Goal: Information Seeking & Learning: Learn about a topic

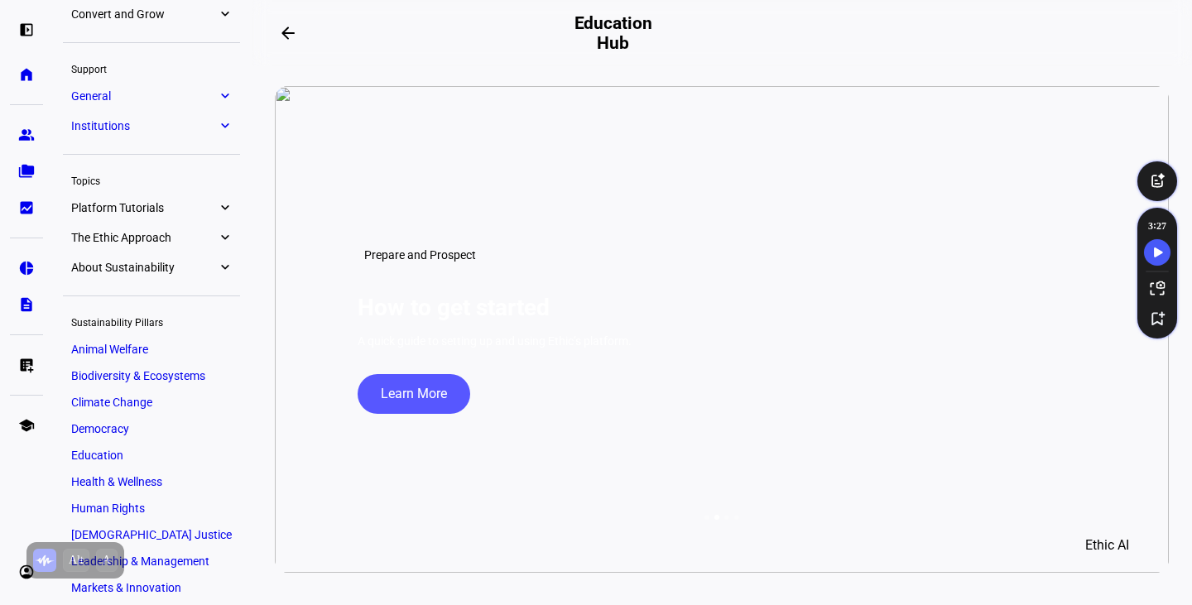
scroll to position [299, 0]
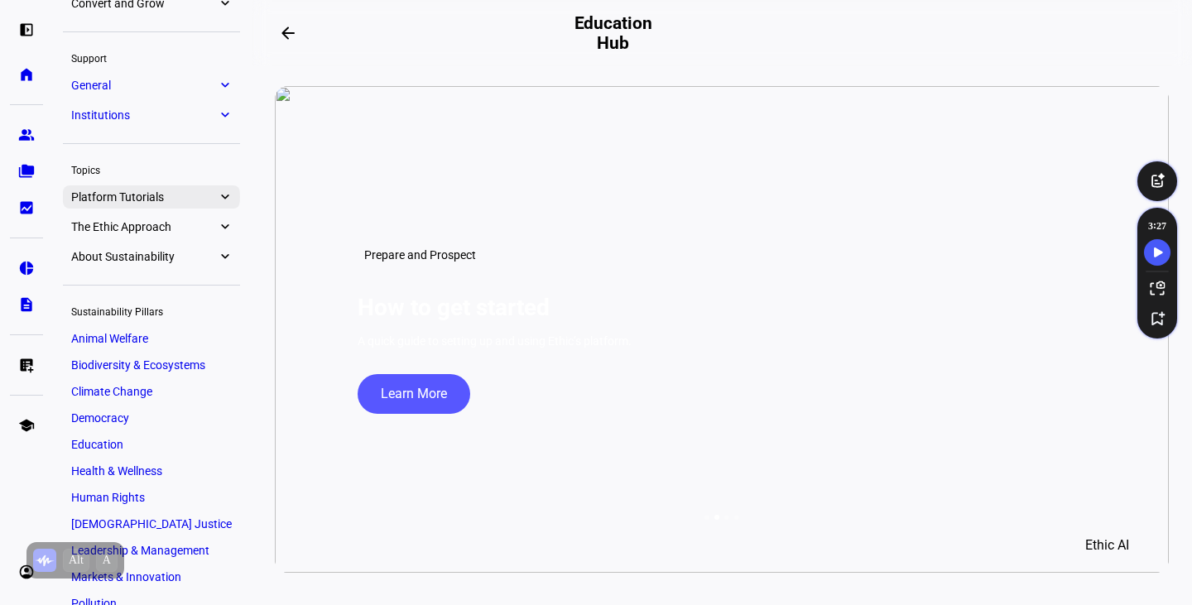
click at [226, 191] on eth-mat-symbol "expand_more" at bounding box center [224, 197] width 15 height 17
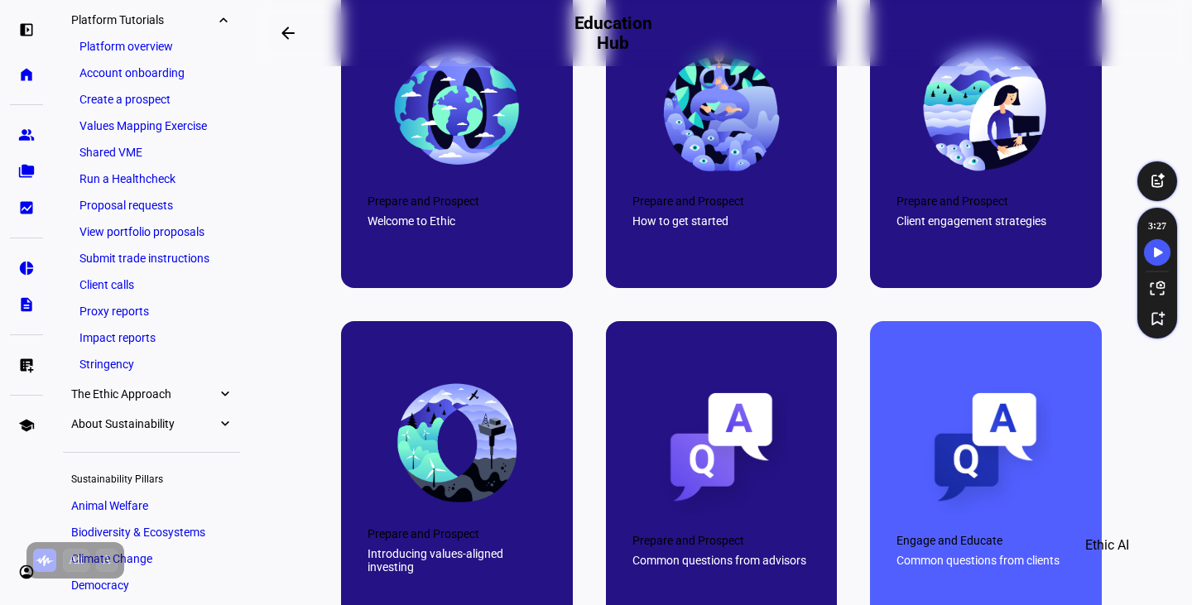
scroll to position [762, 0]
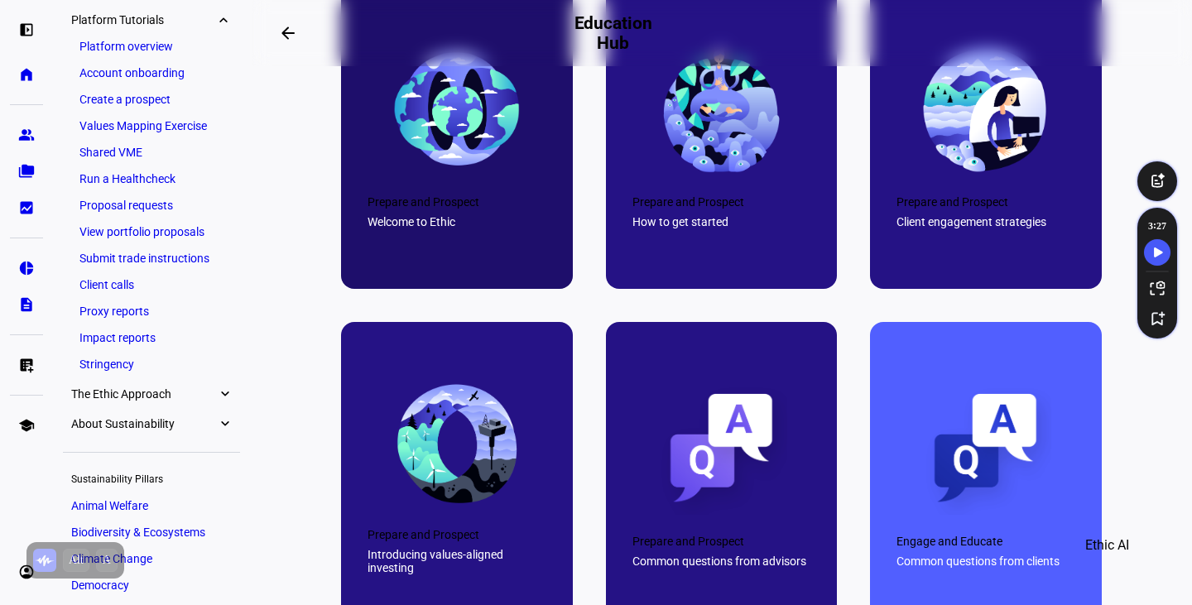
click at [479, 209] on div "Prepare and Prospect" at bounding box center [457, 201] width 179 height 13
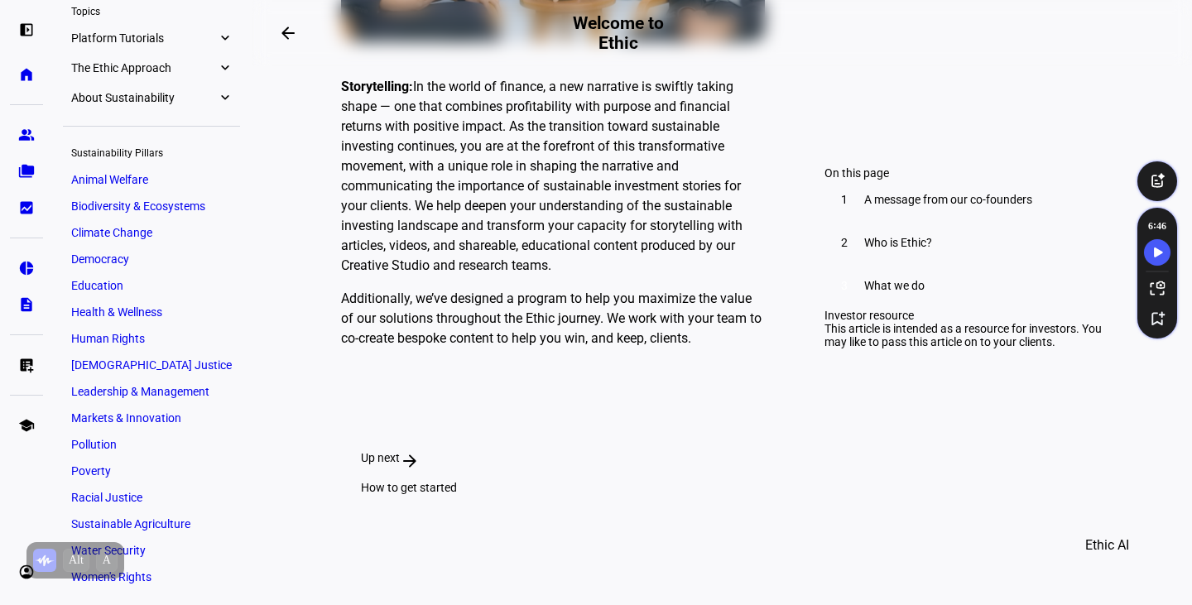
scroll to position [4703, 0]
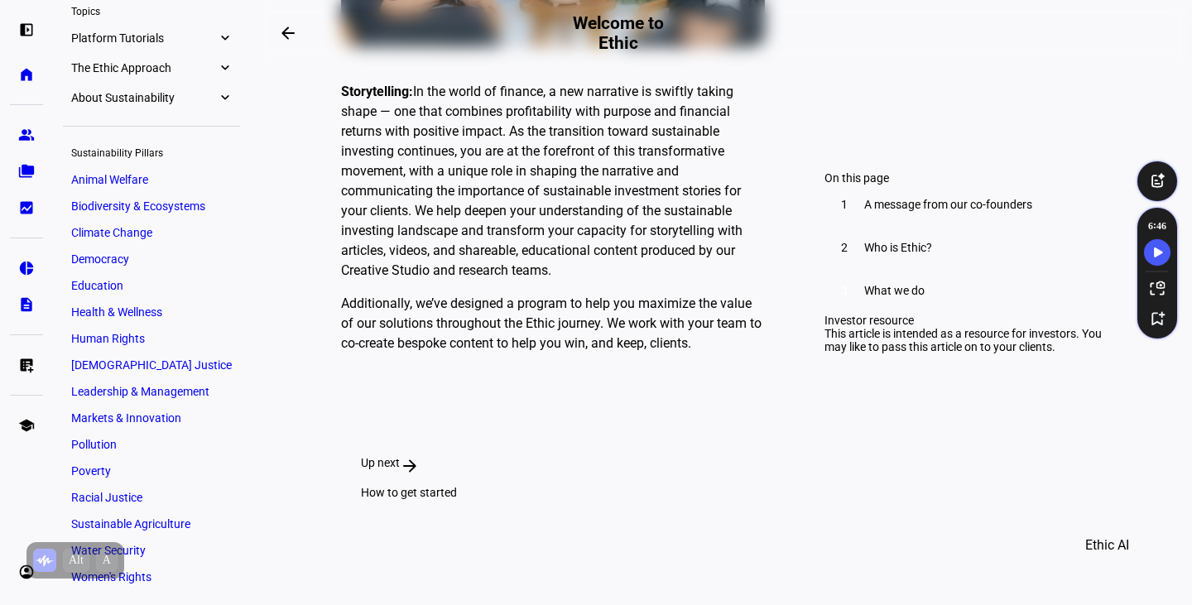
click at [719, 436] on div "Up next arrow_forward How to get started" at bounding box center [529, 477] width 377 height 83
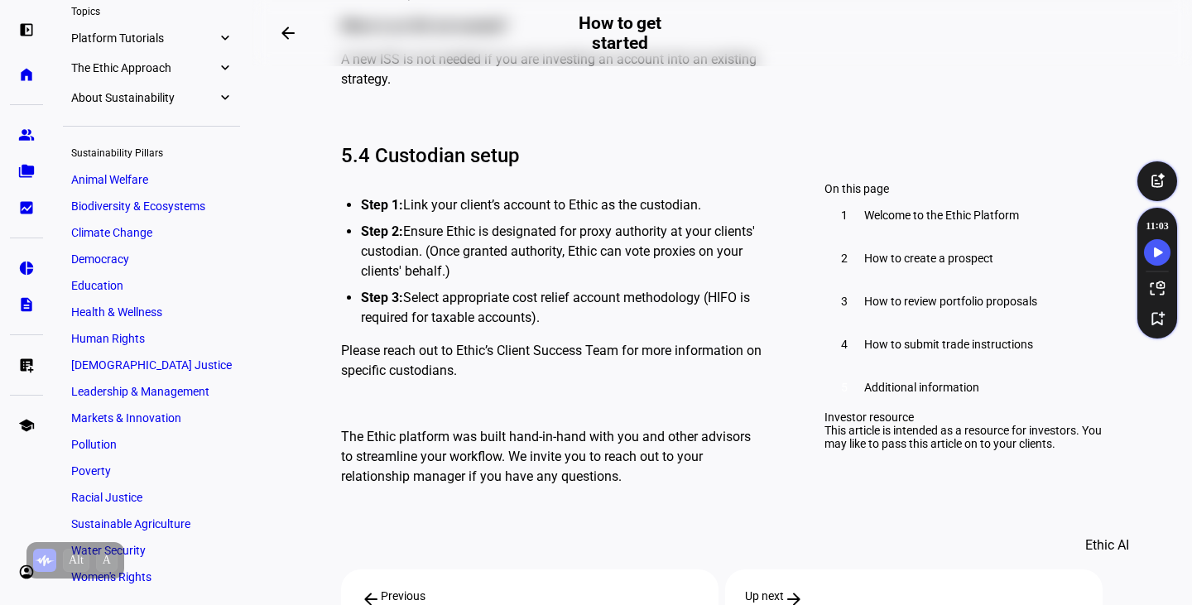
scroll to position [8875, 0]
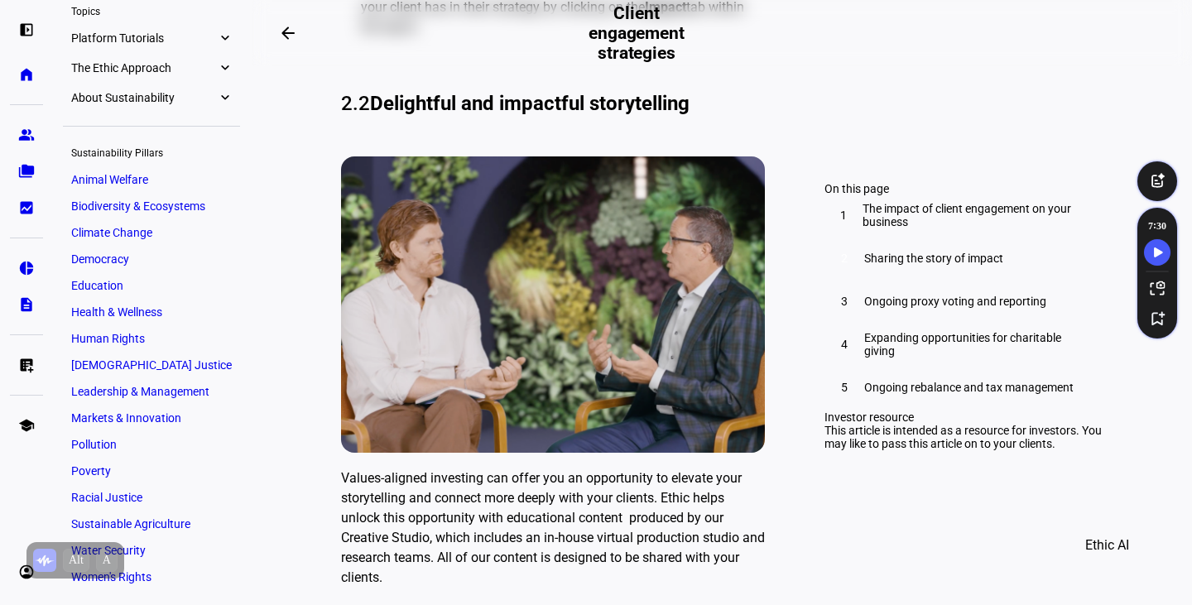
scroll to position [1746, 0]
click at [824, 411] on plt-table-of-contents "On this page 1 The impact of client engagement on your business 2 Sharing the s…" at bounding box center [963, 296] width 278 height 228
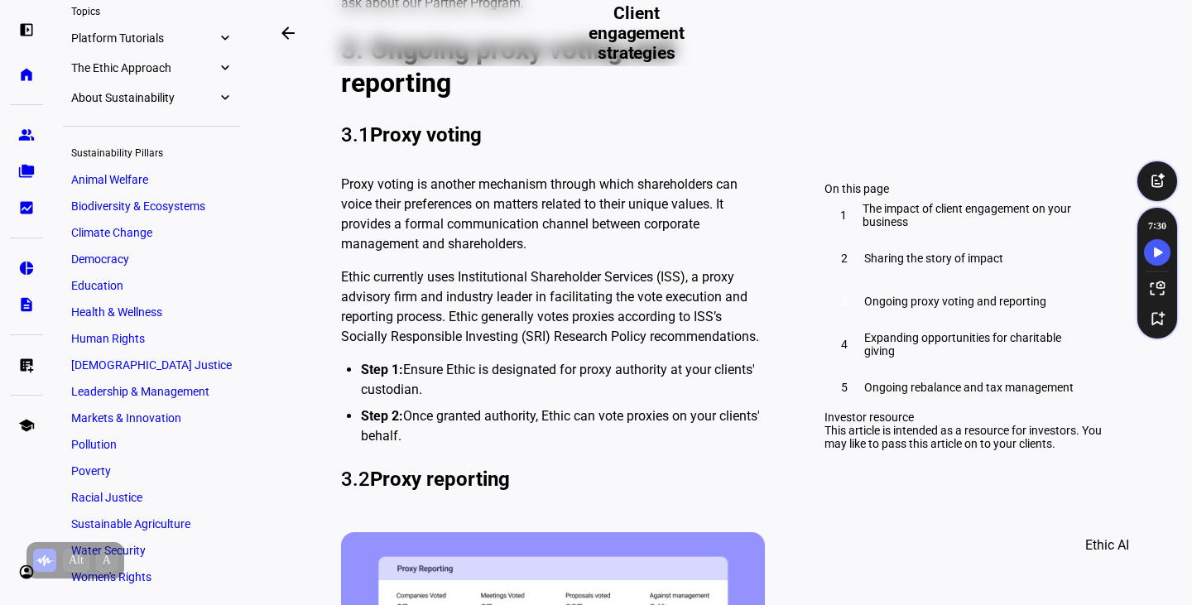
scroll to position [2491, 0]
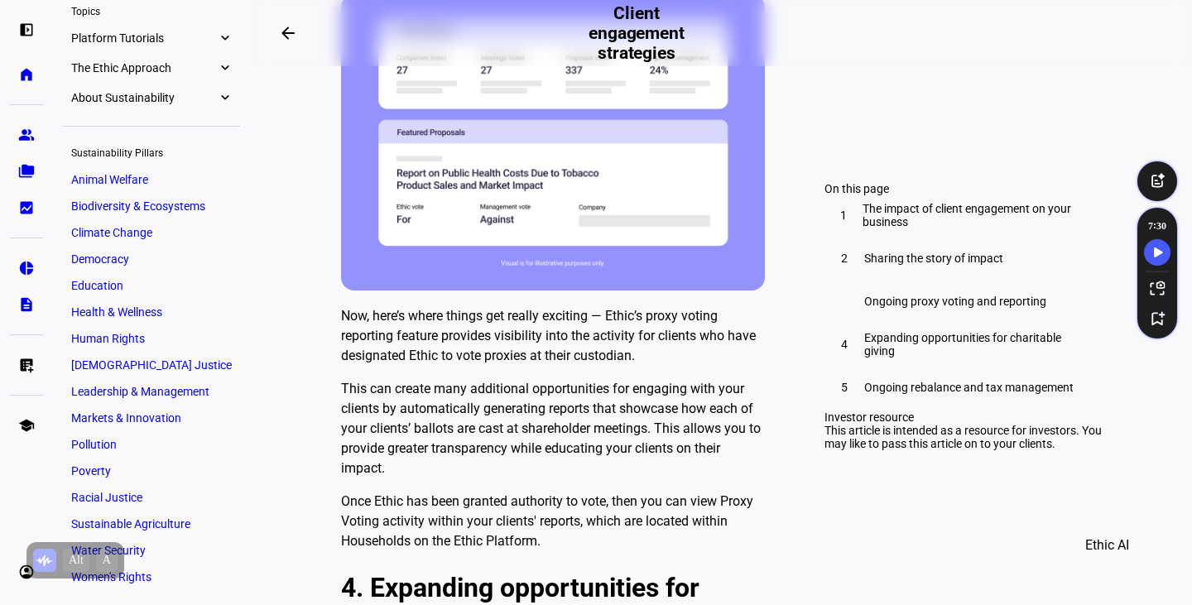
scroll to position [3059, 0]
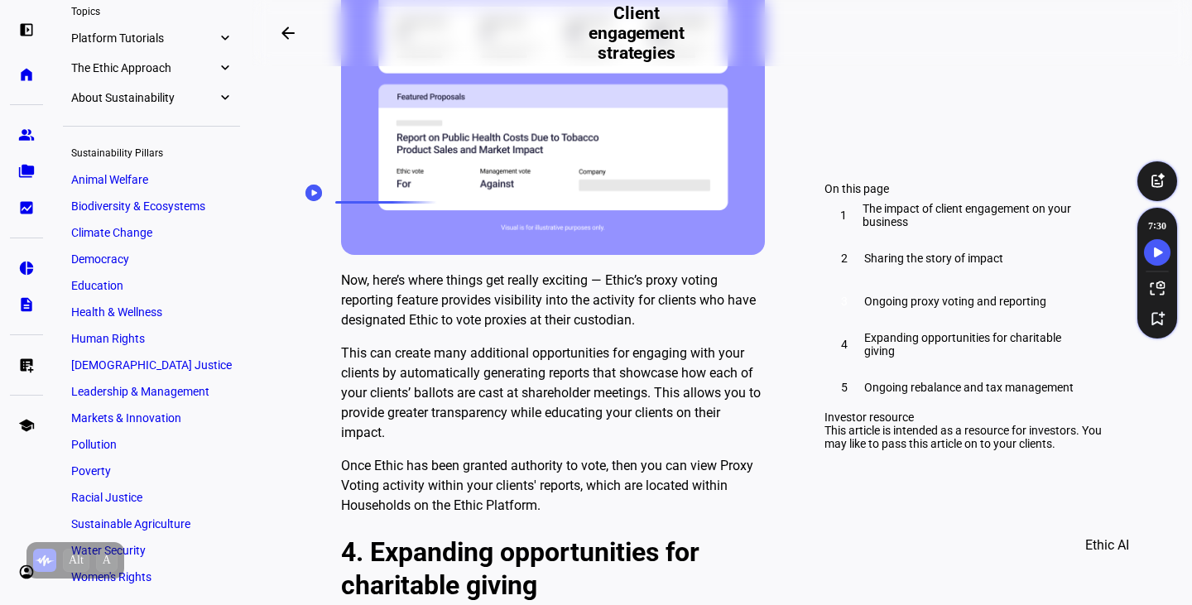
click at [318, 188] on circle "Speechify Inline player Play button" at bounding box center [313, 193] width 17 height 17
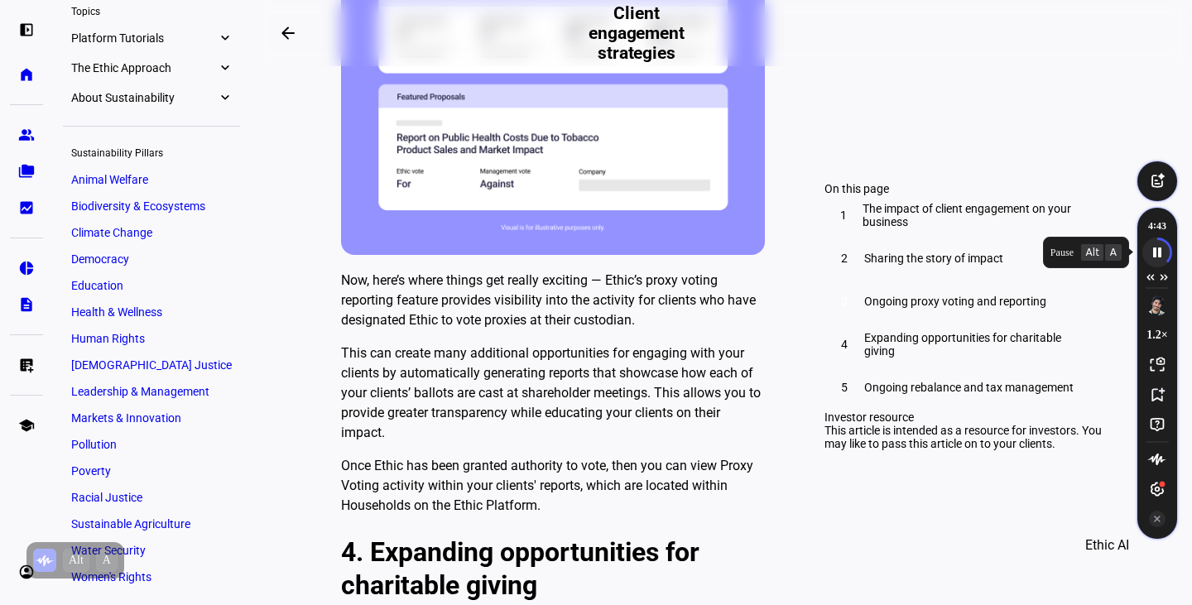
click at [1151, 253] on icon "Speechify pause button" at bounding box center [1156, 251] width 27 height 27
click at [1155, 250] on icon "Speechify play button" at bounding box center [1158, 253] width 9 height 10
click at [1156, 252] on icon "Speechify pause button" at bounding box center [1156, 251] width 27 height 27
click at [1156, 252] on icon "Speechify play button" at bounding box center [1158, 253] width 9 height 10
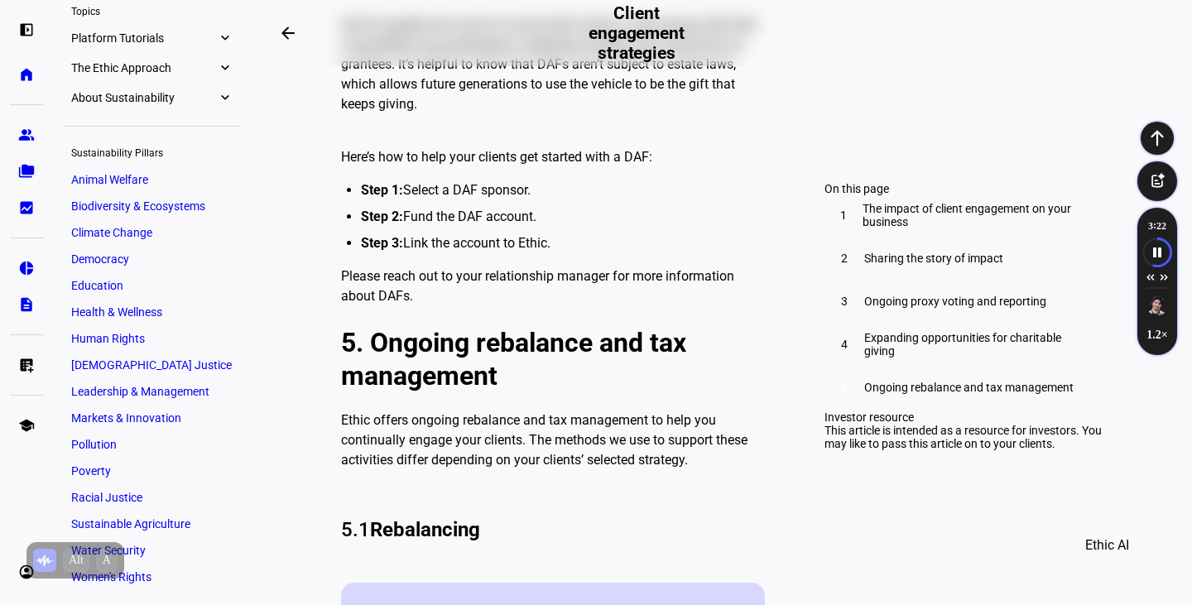
scroll to position [4039, 0]
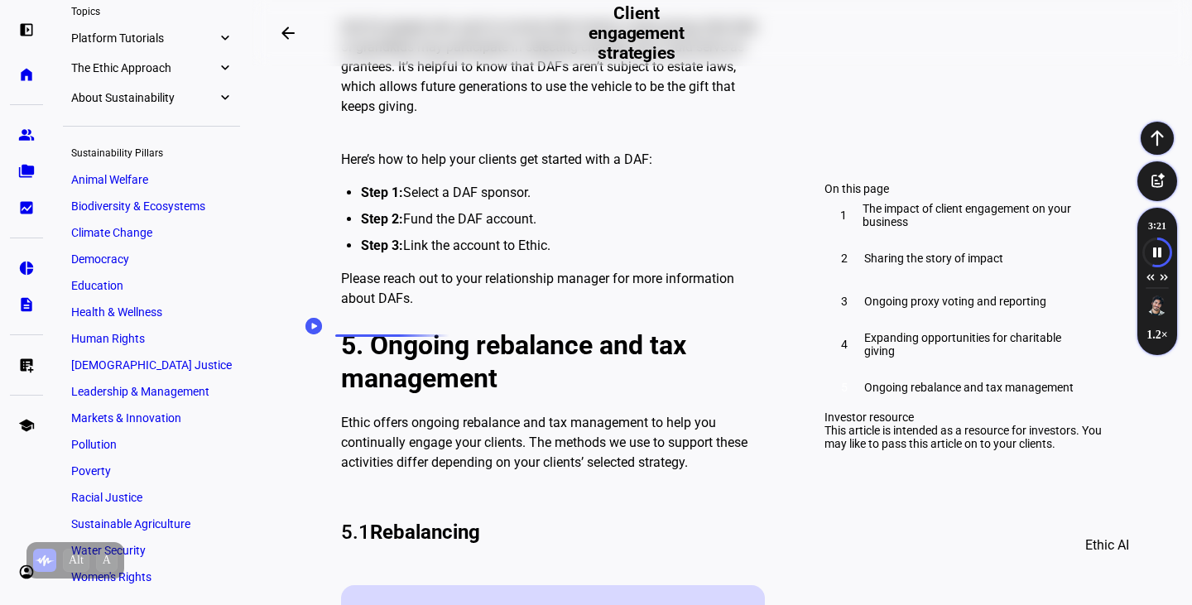
click at [341, 413] on p "Ethic offers ongoing rebalance and tax management to help you continually engag…" at bounding box center [553, 443] width 424 height 60
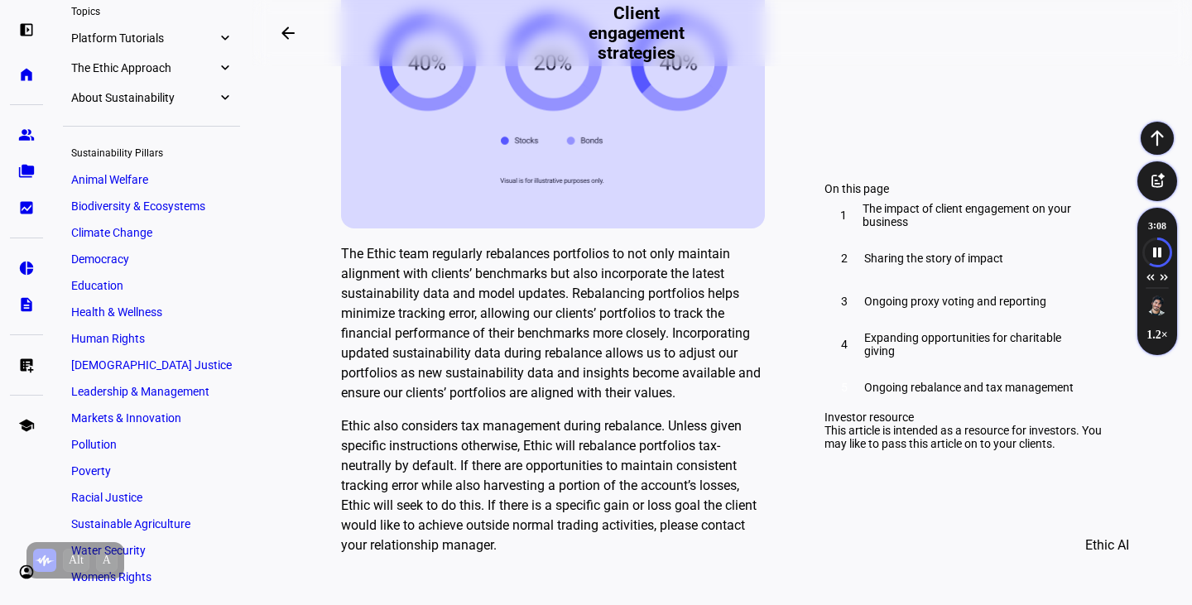
scroll to position [4682, 0]
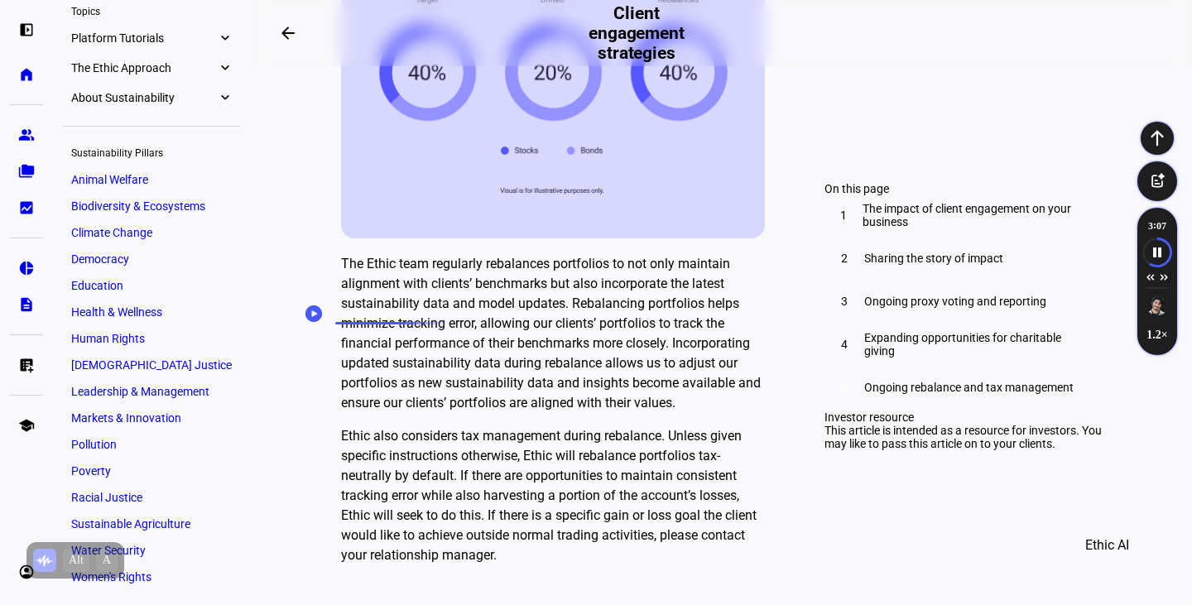
click at [350, 426] on p "Ethic also considers tax management during rebalance. Unless given specific ins…" at bounding box center [553, 495] width 424 height 139
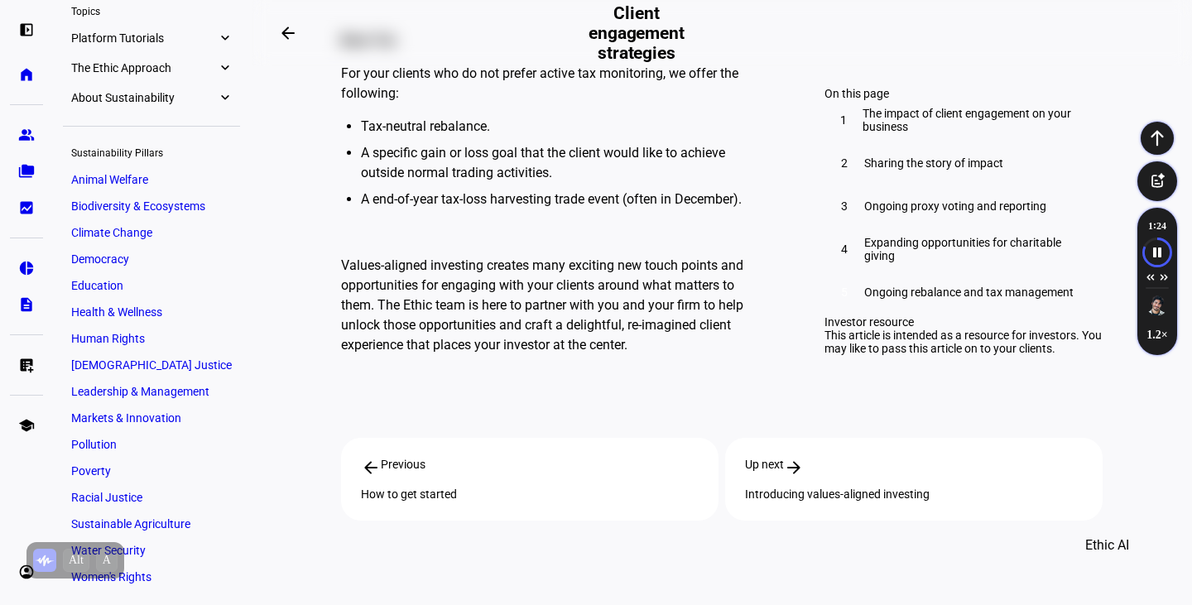
scroll to position [6007, 0]
click at [940, 437] on div "Up next arrow_forward Introducing values-aligned investing" at bounding box center [913, 478] width 377 height 83
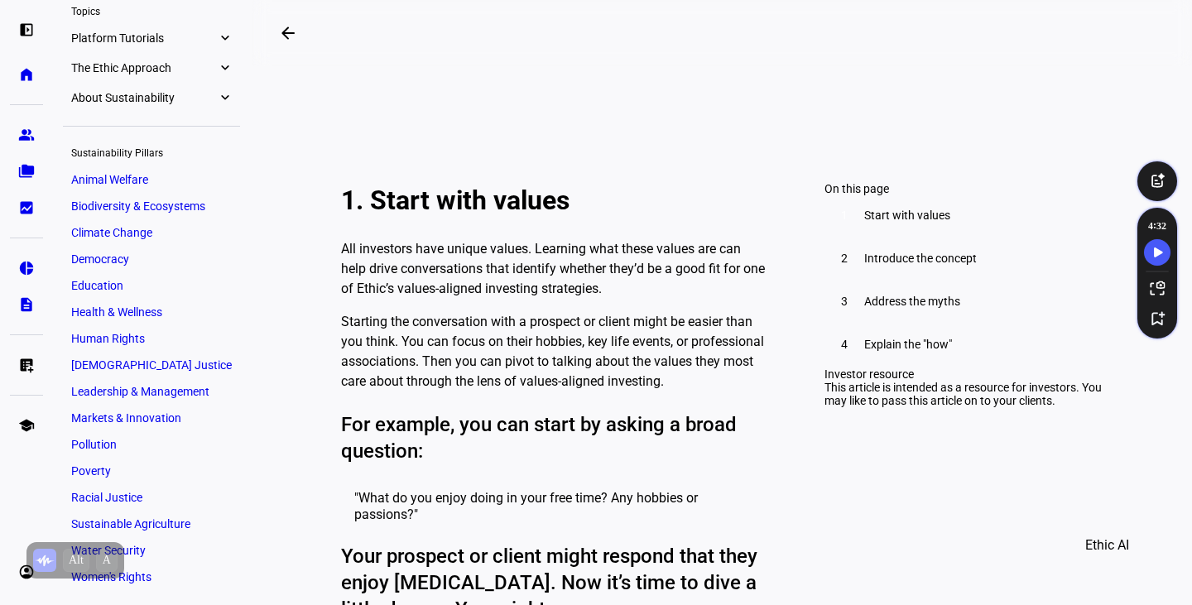
scroll to position [380, 0]
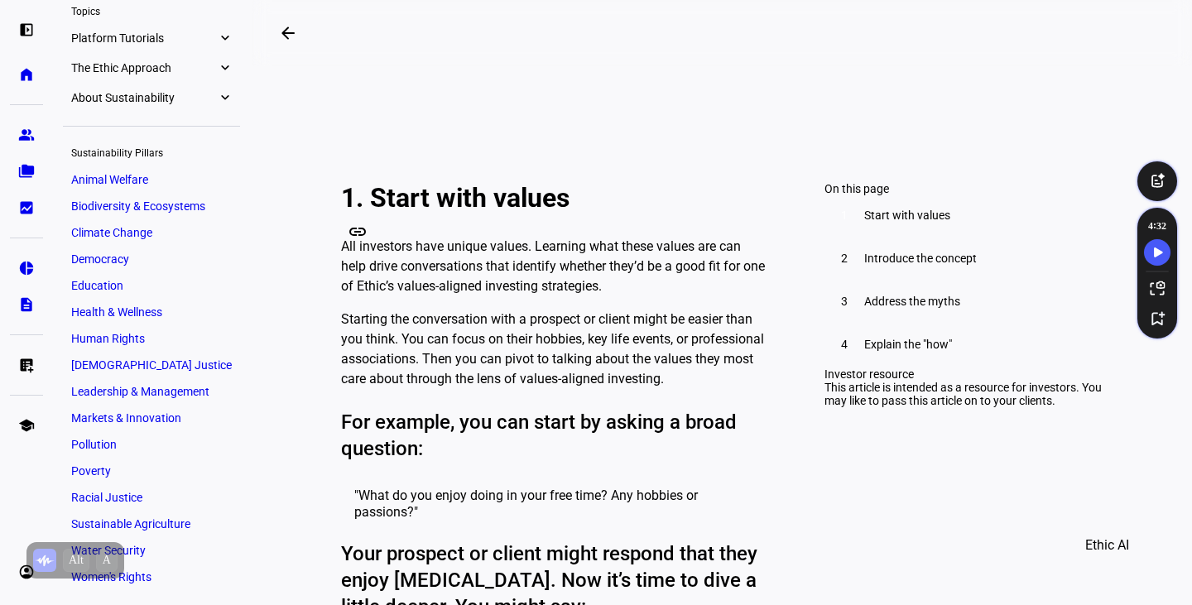
click at [347, 240] on div "link" at bounding box center [357, 232] width 33 height 20
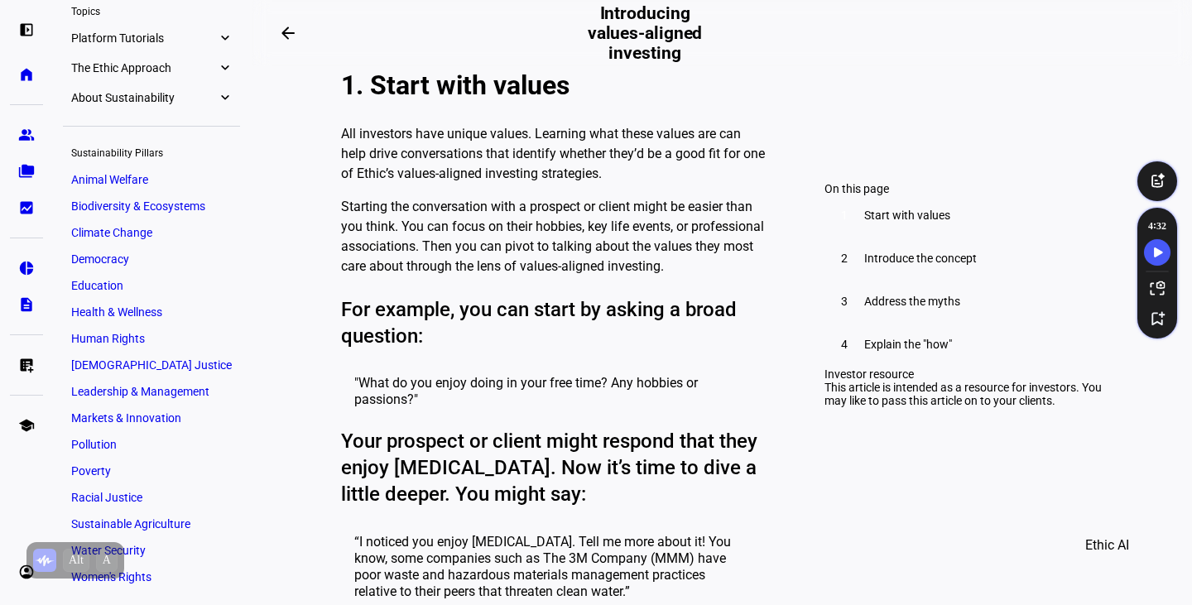
scroll to position [495, 0]
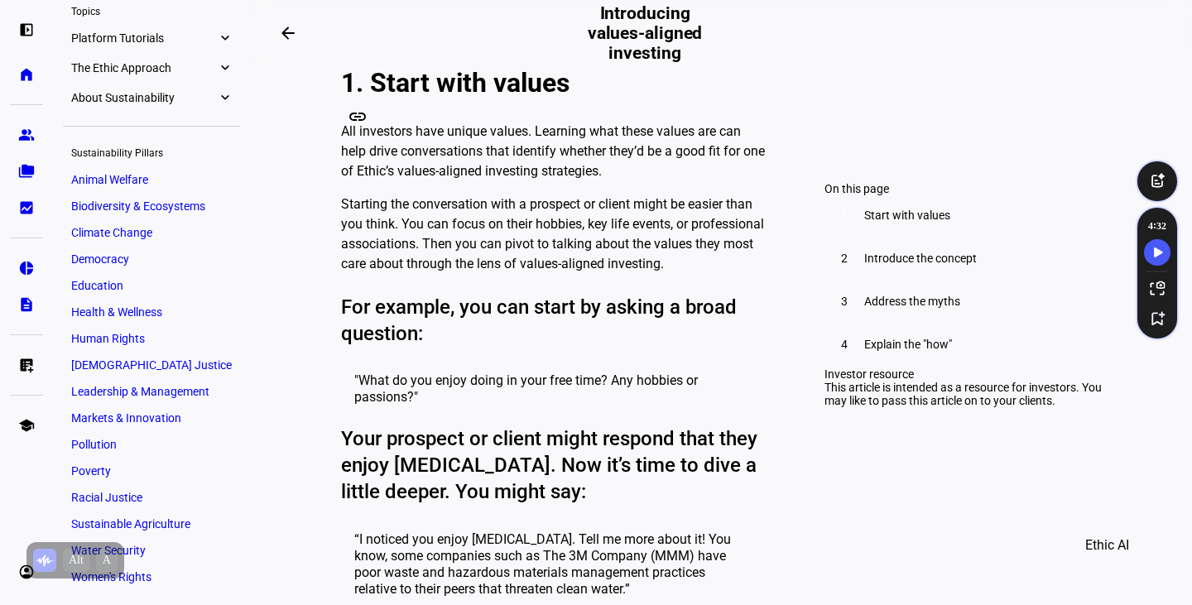
click at [341, 118] on div "link" at bounding box center [357, 117] width 33 height 20
click at [1153, 250] on icon "Speechify play button" at bounding box center [1157, 252] width 23 height 15
click at [1155, 262] on button "Speechify play button" at bounding box center [1157, 252] width 26 height 26
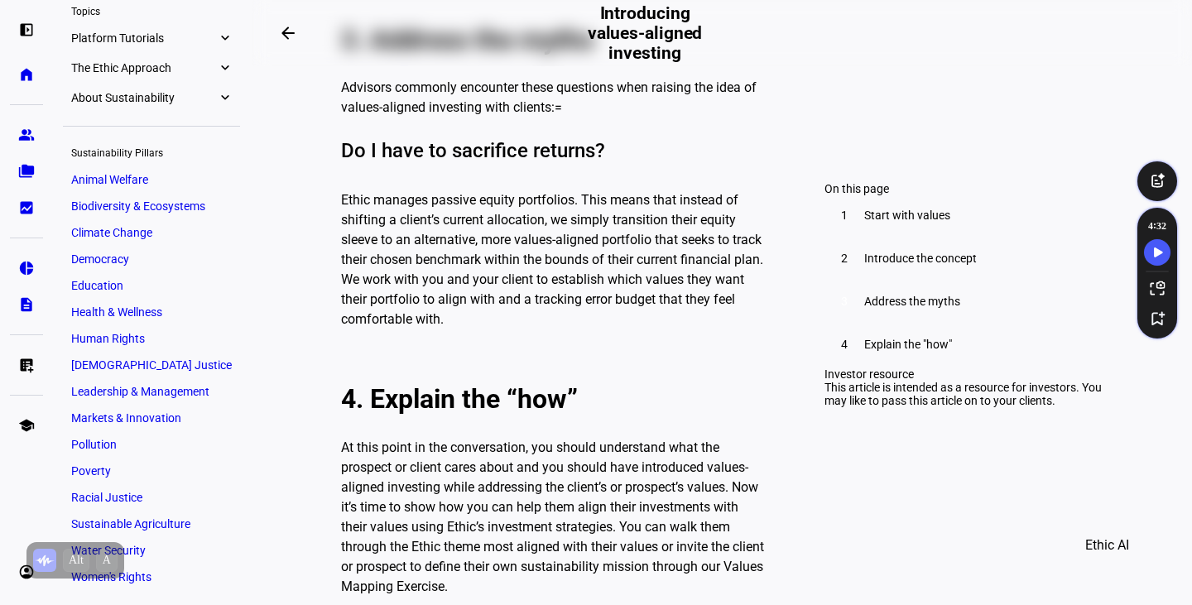
scroll to position [2127, 0]
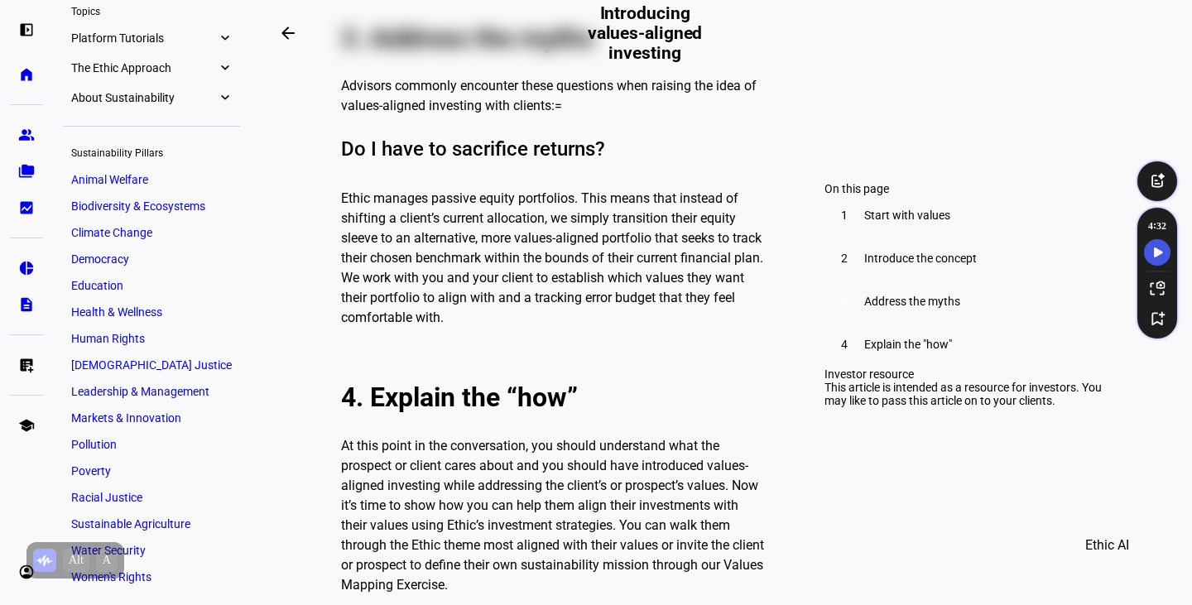
click at [1161, 254] on icon "Speechify play button" at bounding box center [1157, 252] width 23 height 15
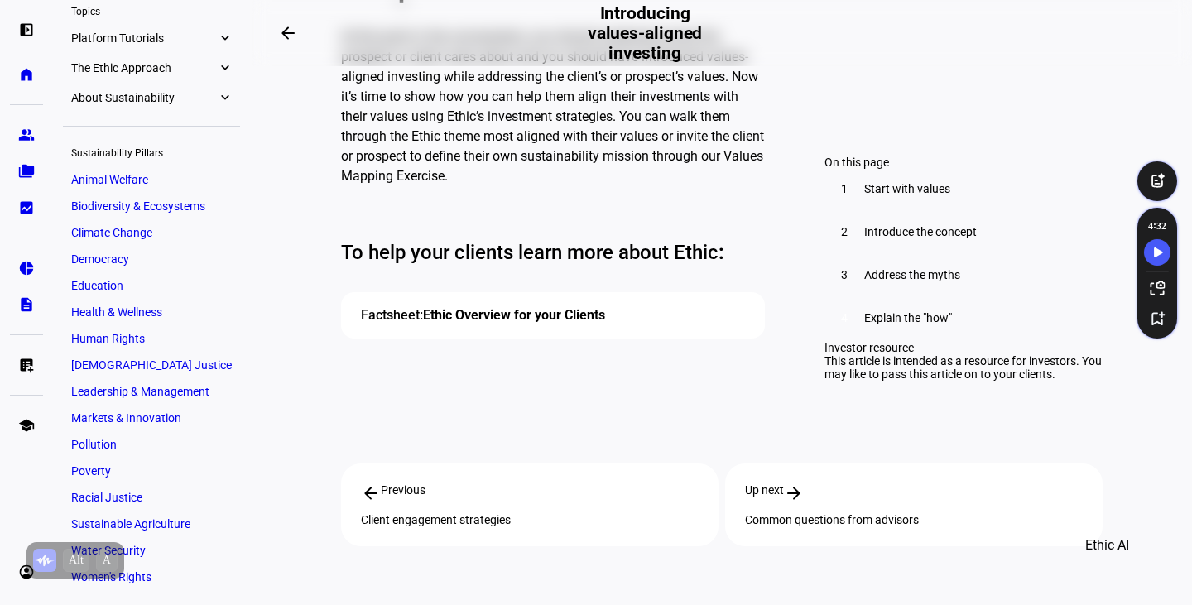
scroll to position [2539, 0]
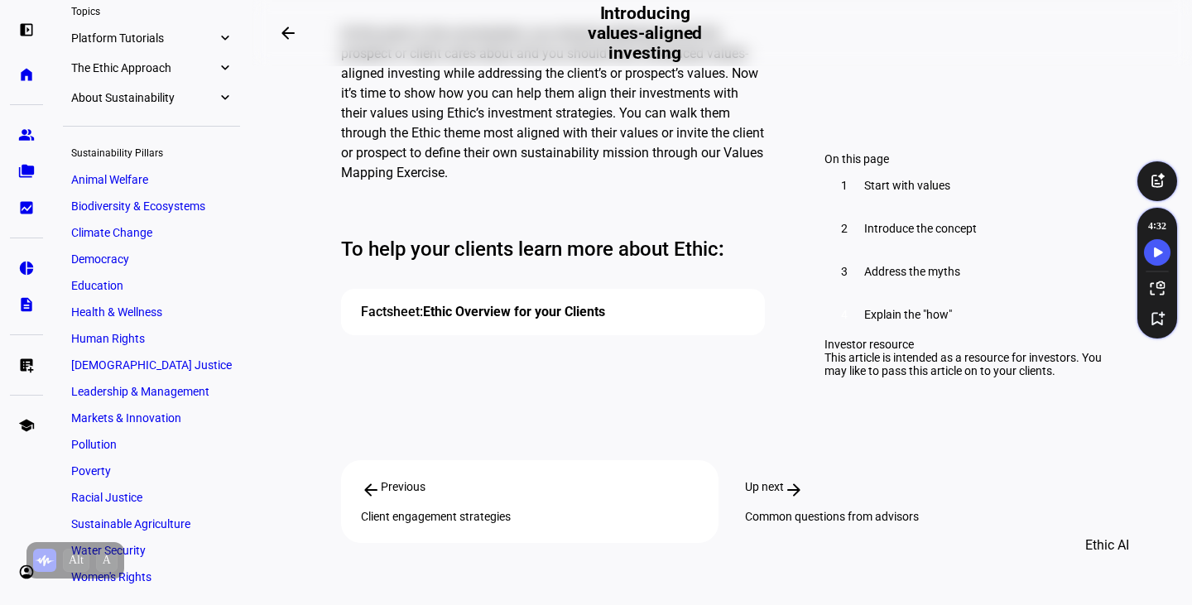
click at [868, 510] on div "Common questions from advisors" at bounding box center [914, 516] width 338 height 13
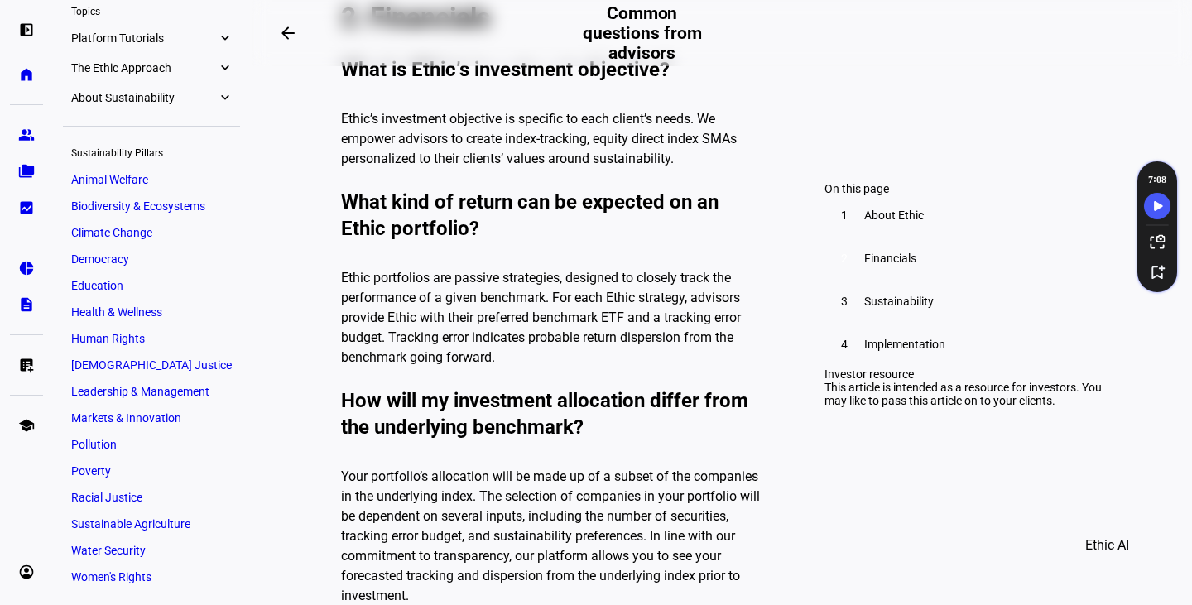
scroll to position [1108, 0]
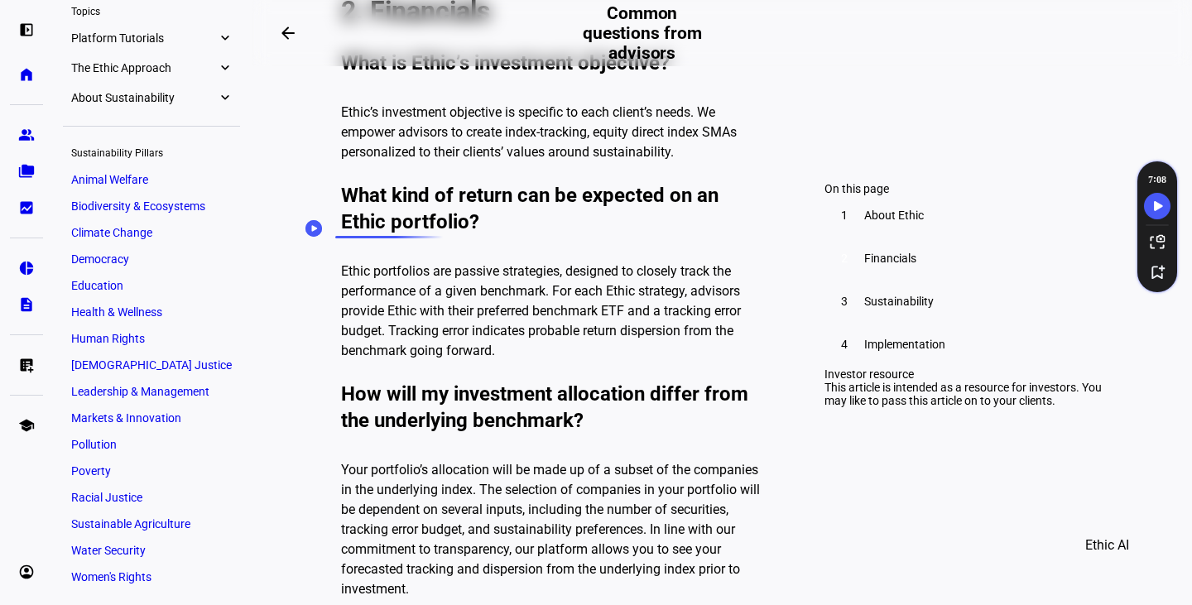
click at [305, 227] on circle "Speechify Inline player Play button" at bounding box center [313, 228] width 17 height 17
click at [305, 228] on circle "Speechify Inline player Play button" at bounding box center [313, 228] width 17 height 17
click at [1169, 209] on icon "Speechify play button" at bounding box center [1157, 206] width 23 height 15
click at [1151, 204] on icon "Speechify play button" at bounding box center [1157, 206] width 23 height 15
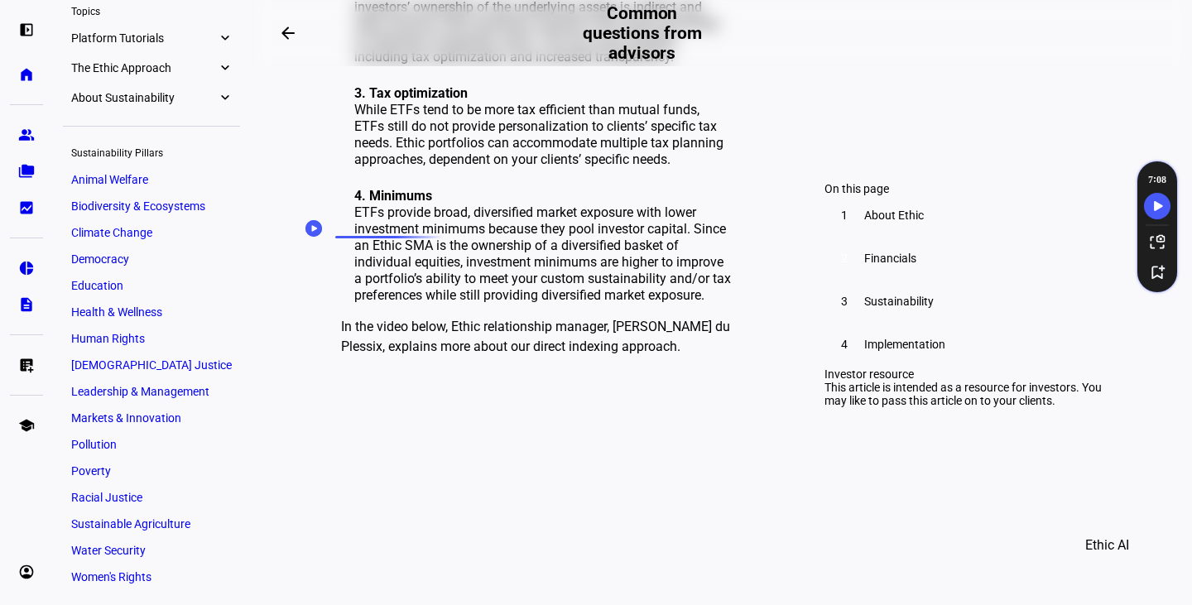
scroll to position [2004, 0]
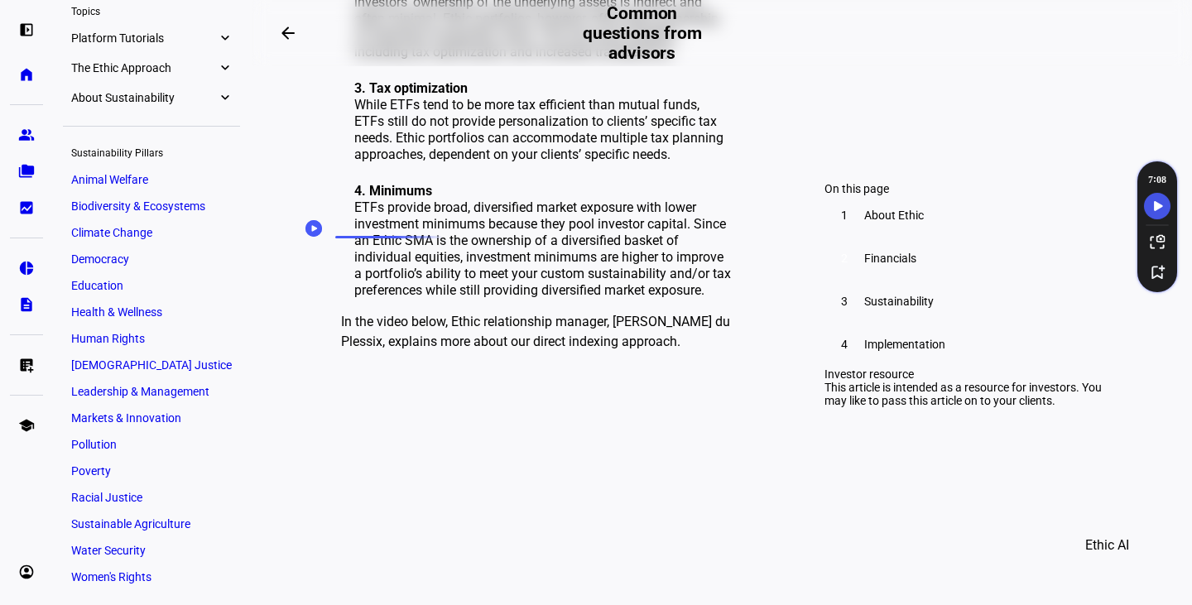
click at [1162, 204] on icon "Speechify play button" at bounding box center [1157, 206] width 23 height 15
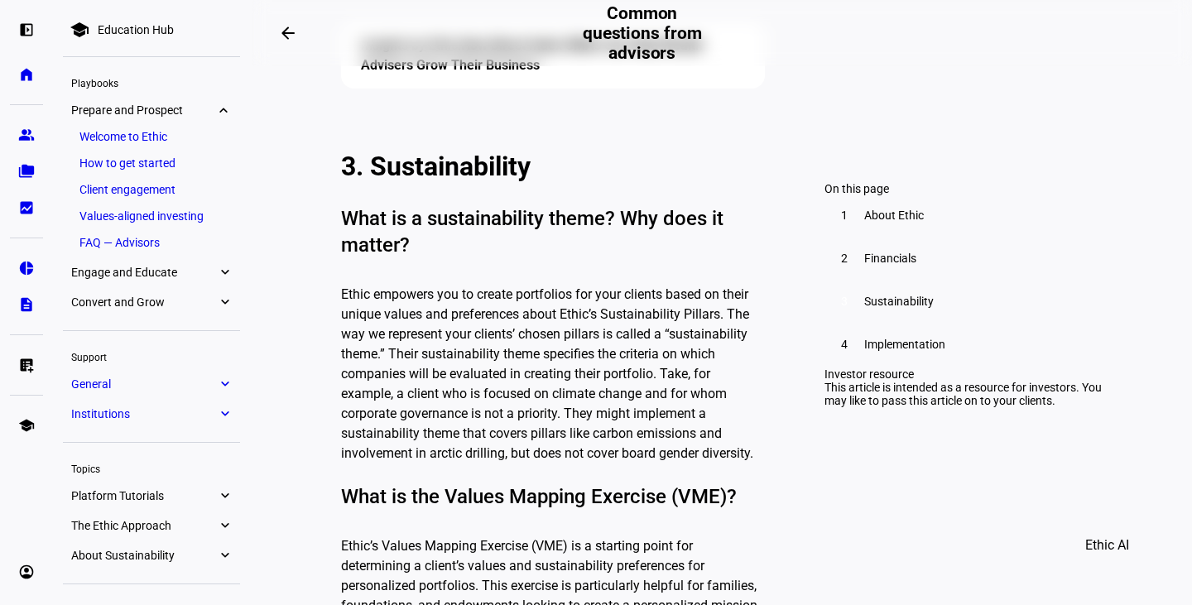
scroll to position [2718, 0]
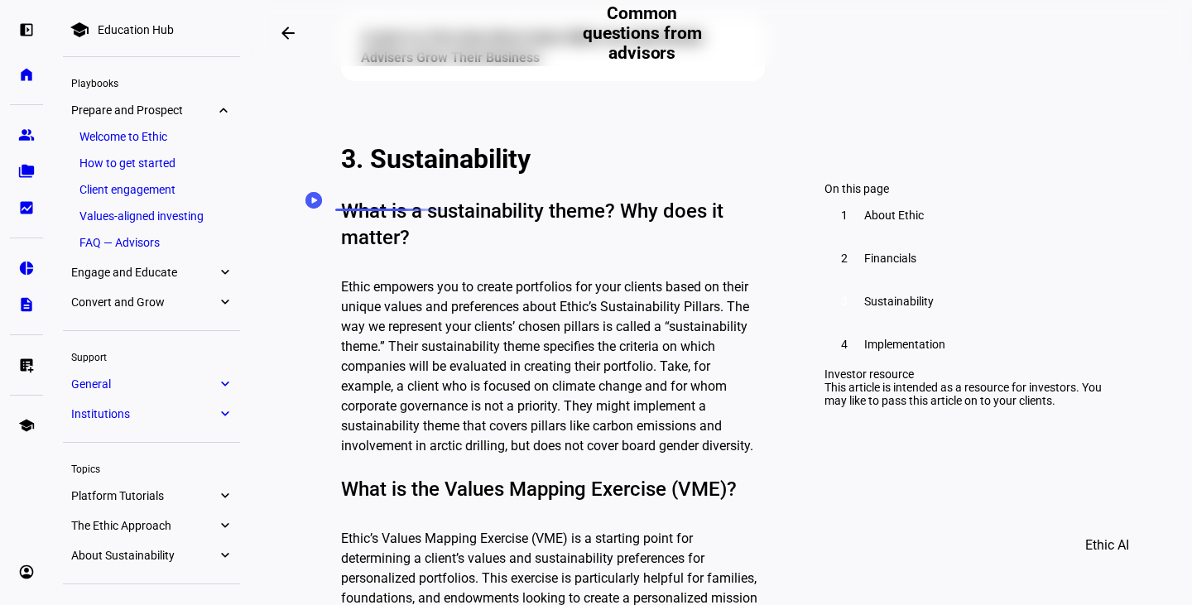
click at [305, 195] on icon "Speechify Inline player Play button" at bounding box center [313, 200] width 17 height 17
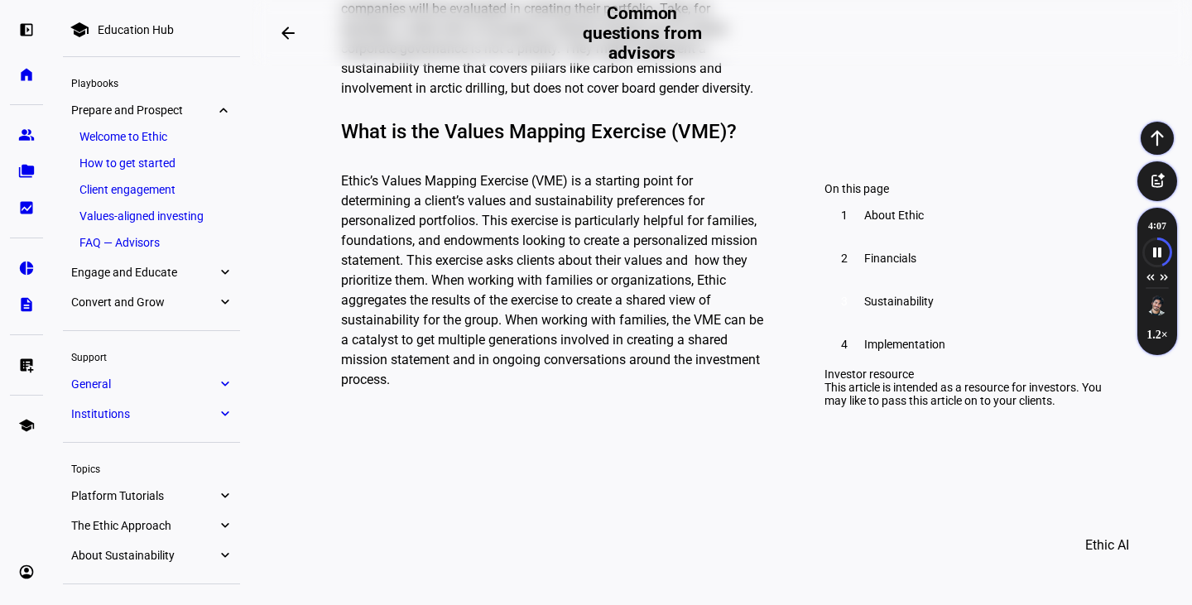
scroll to position [3076, 0]
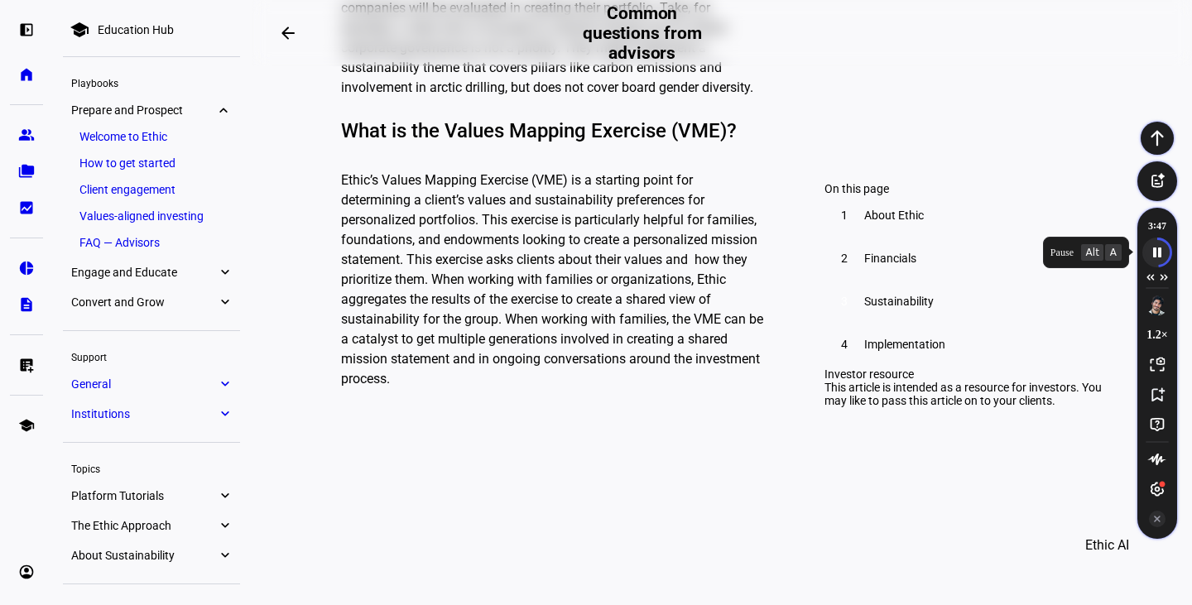
click at [1155, 251] on icon "Speechify pause button" at bounding box center [1156, 251] width 27 height 27
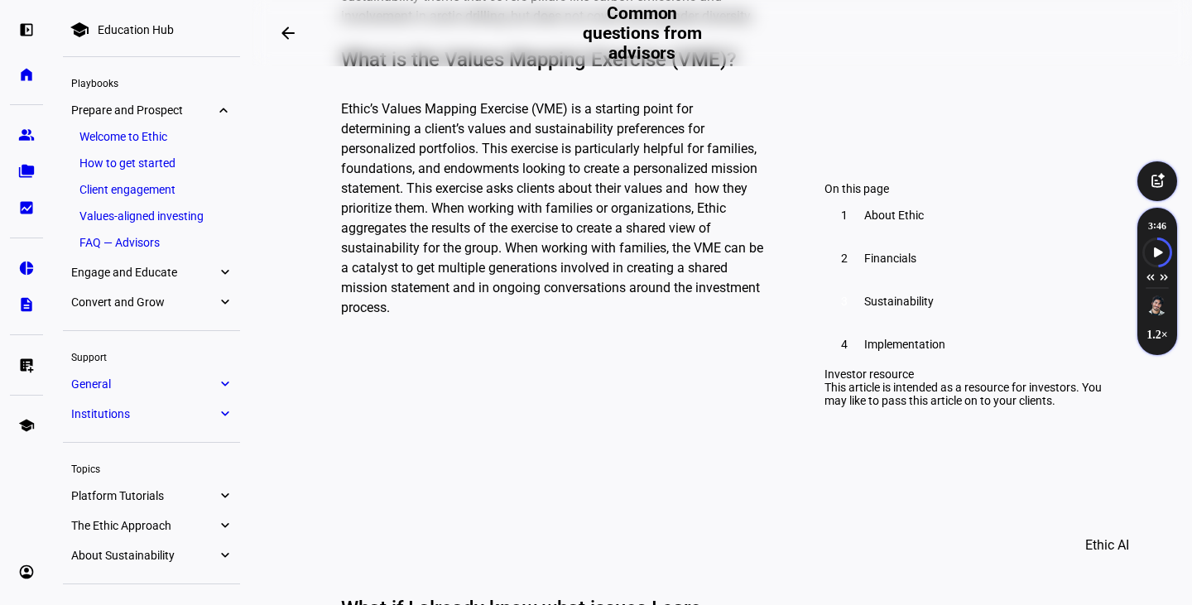
scroll to position [3152, 0]
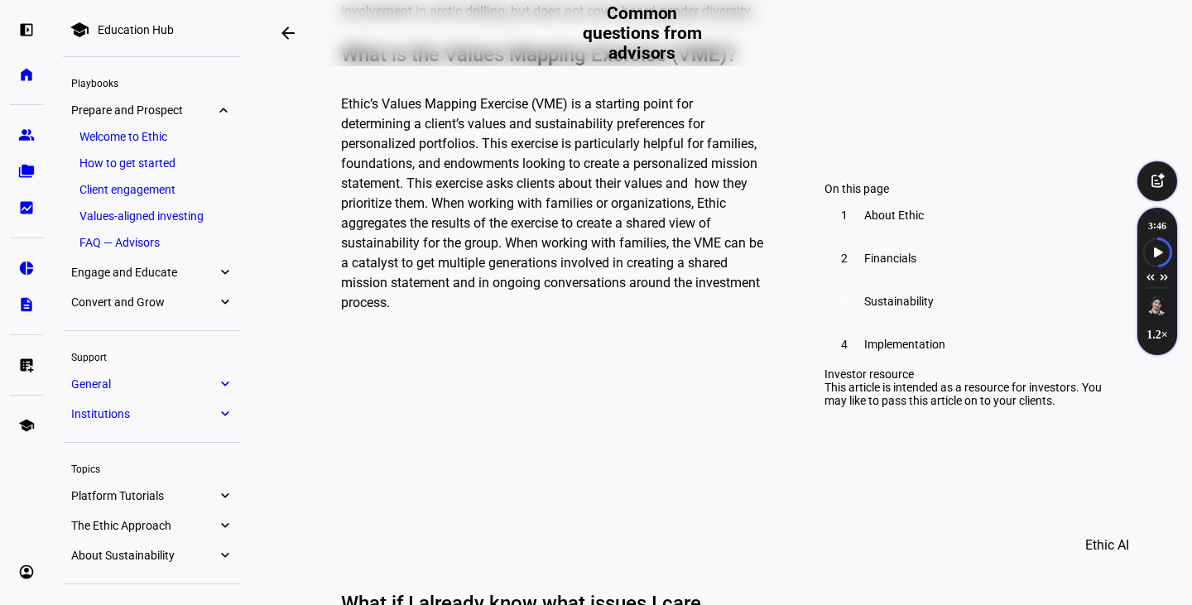
click at [800, 515] on div "1. About Ethic link What is Ethic’s founding story? ‍ Ethic's story began in 20…" at bounding box center [722, 214] width 894 height 5650
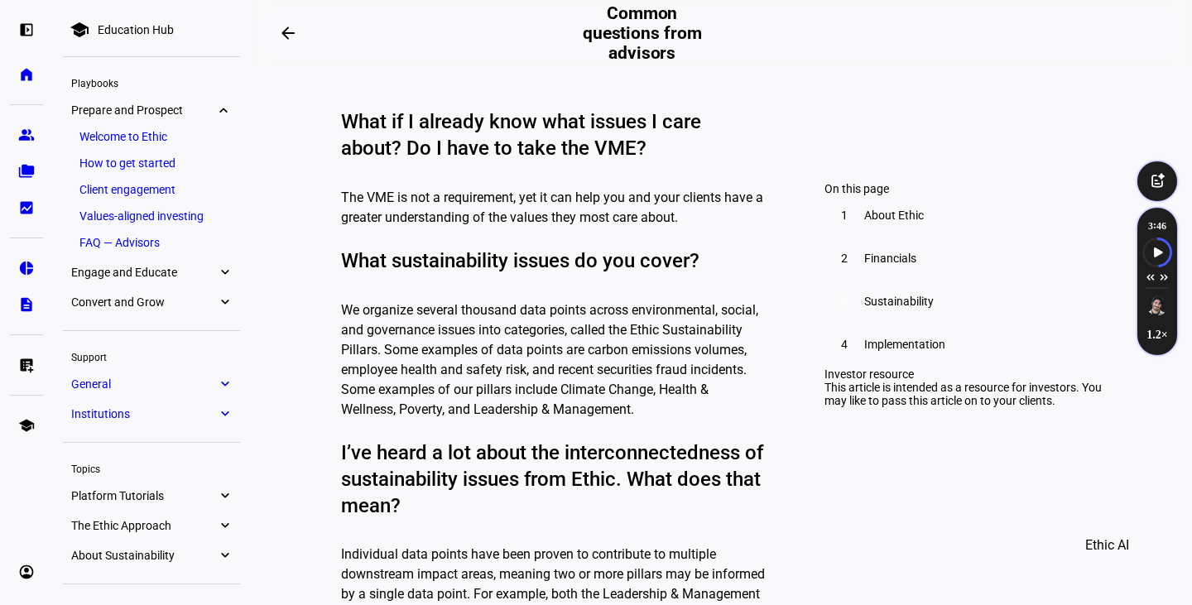
scroll to position [3635, 0]
click at [314, 184] on icon "Speechify Inline player Play button" at bounding box center [315, 183] width 6 height 6
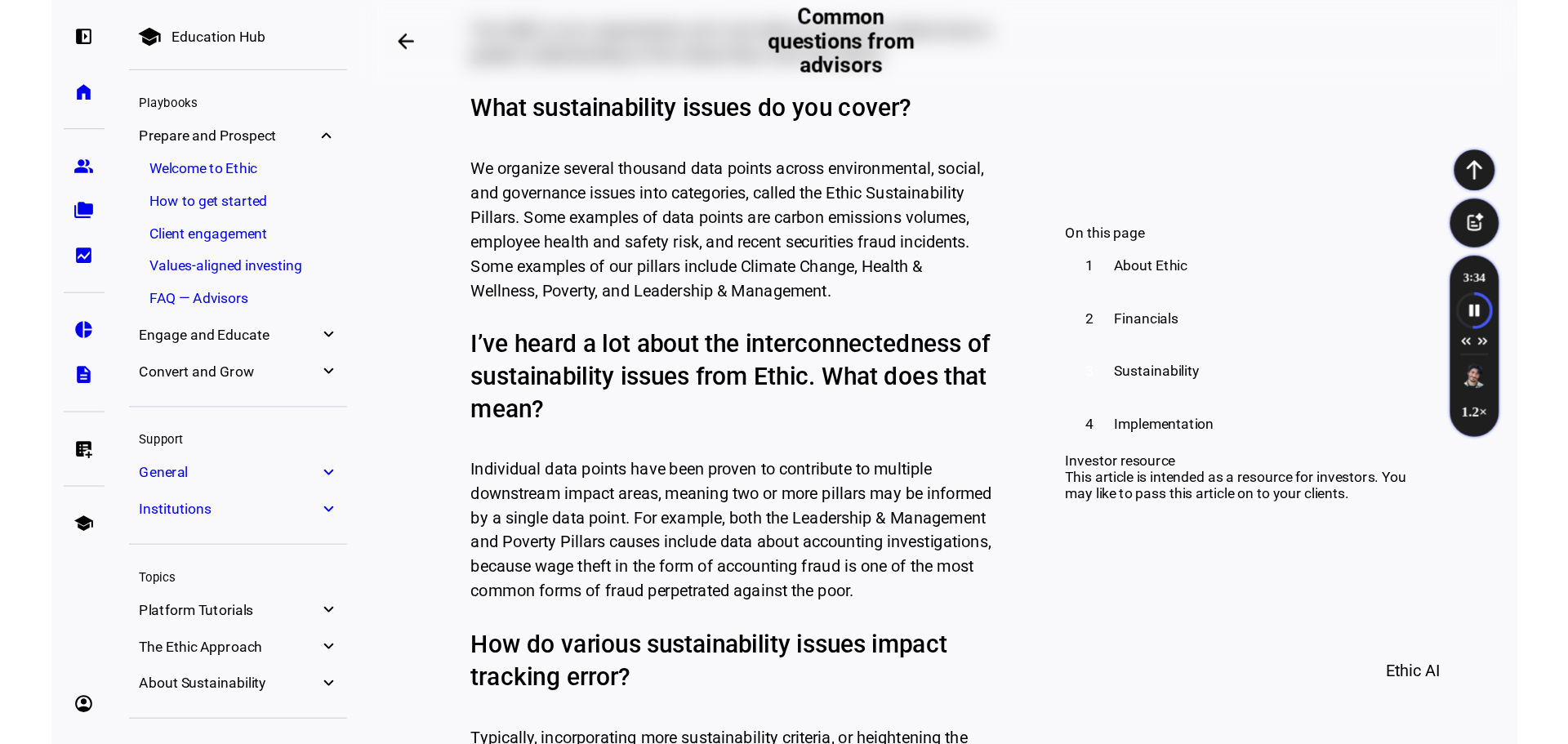
scroll to position [3661, 0]
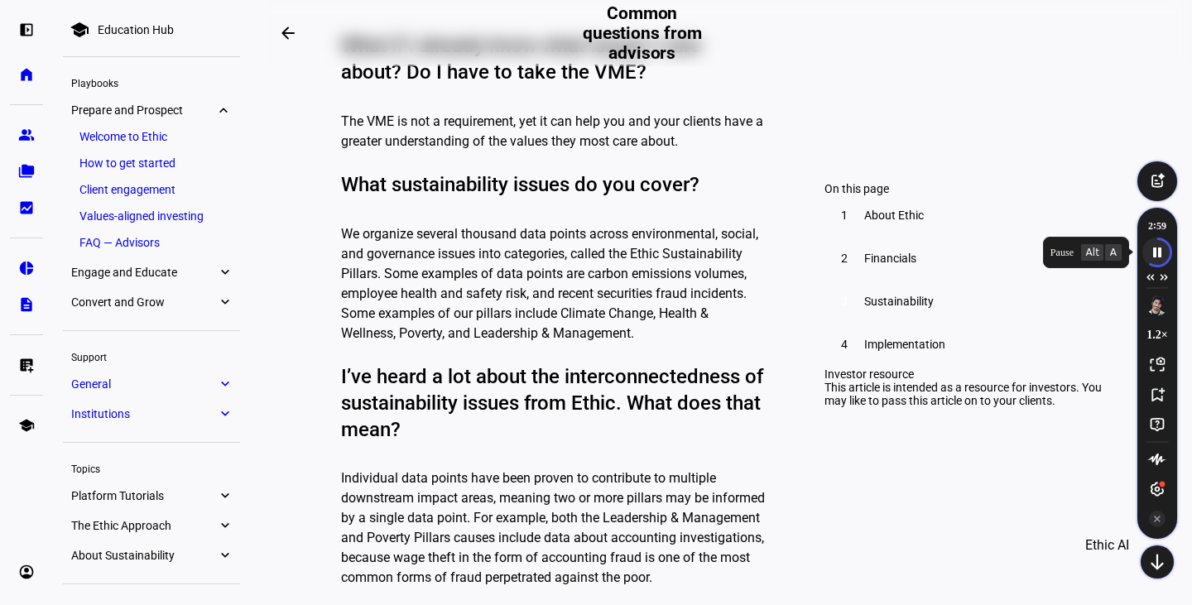
click at [1161, 247] on icon "Speechify pause button" at bounding box center [1156, 251] width 27 height 27
